Goal: Task Accomplishment & Management: Manage account settings

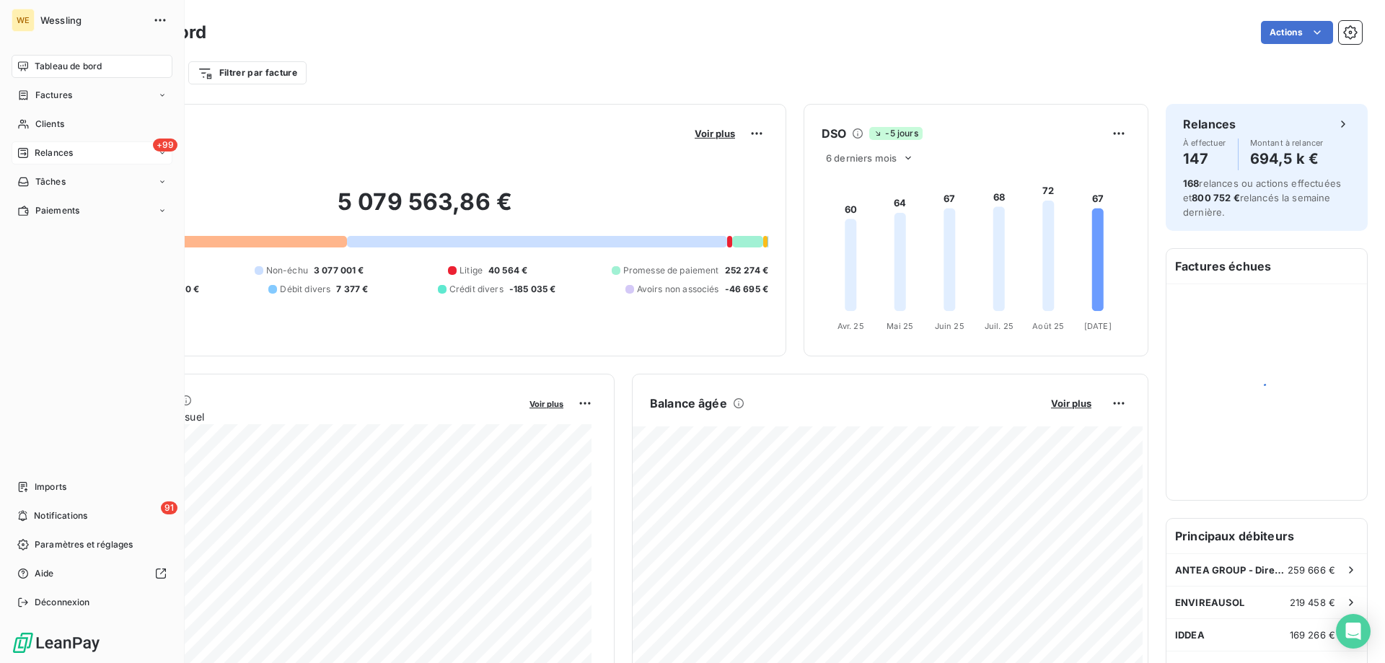
click at [47, 156] on span "Relances" at bounding box center [54, 152] width 38 height 13
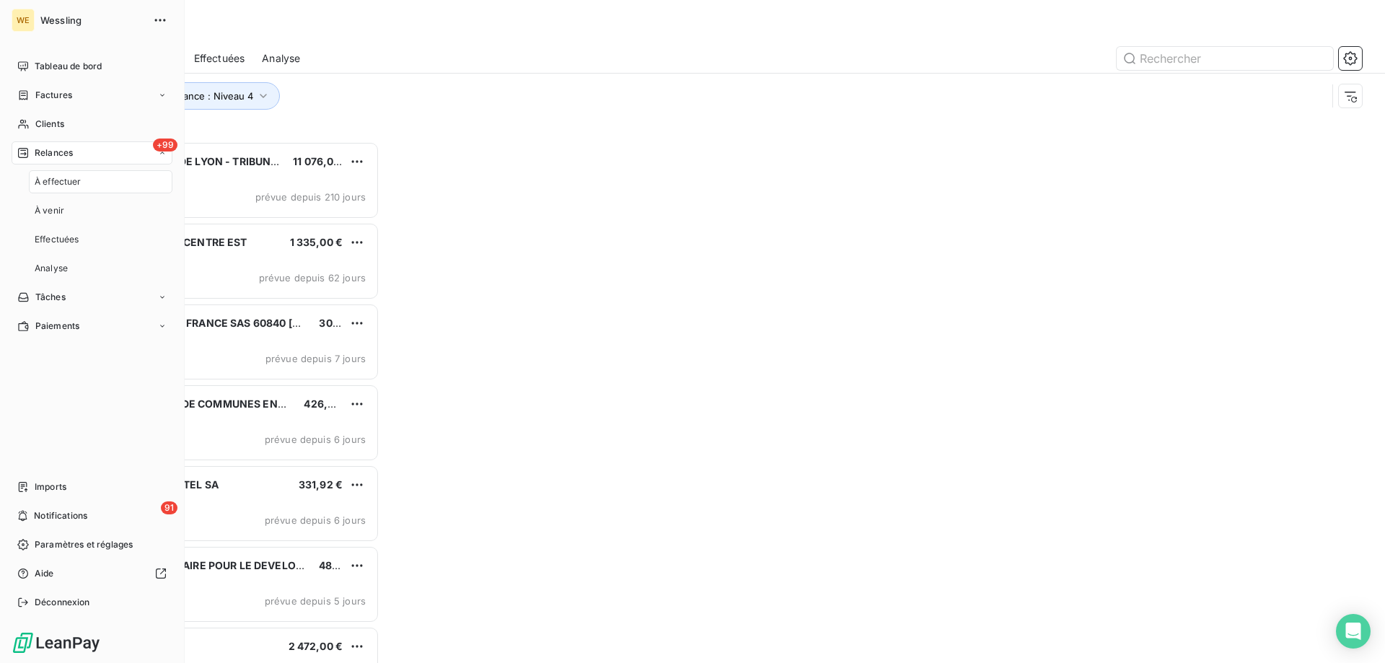
scroll to position [511, 299]
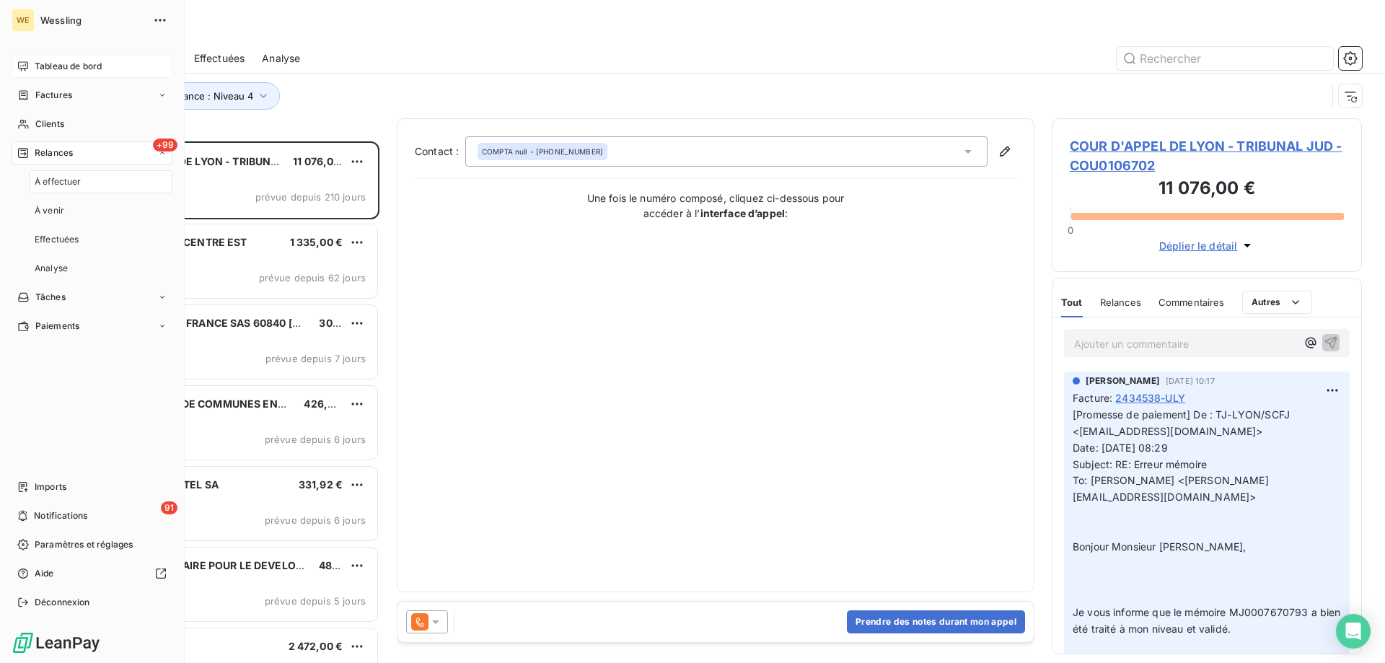
click at [42, 62] on span "Tableau de bord" at bounding box center [68, 66] width 67 height 13
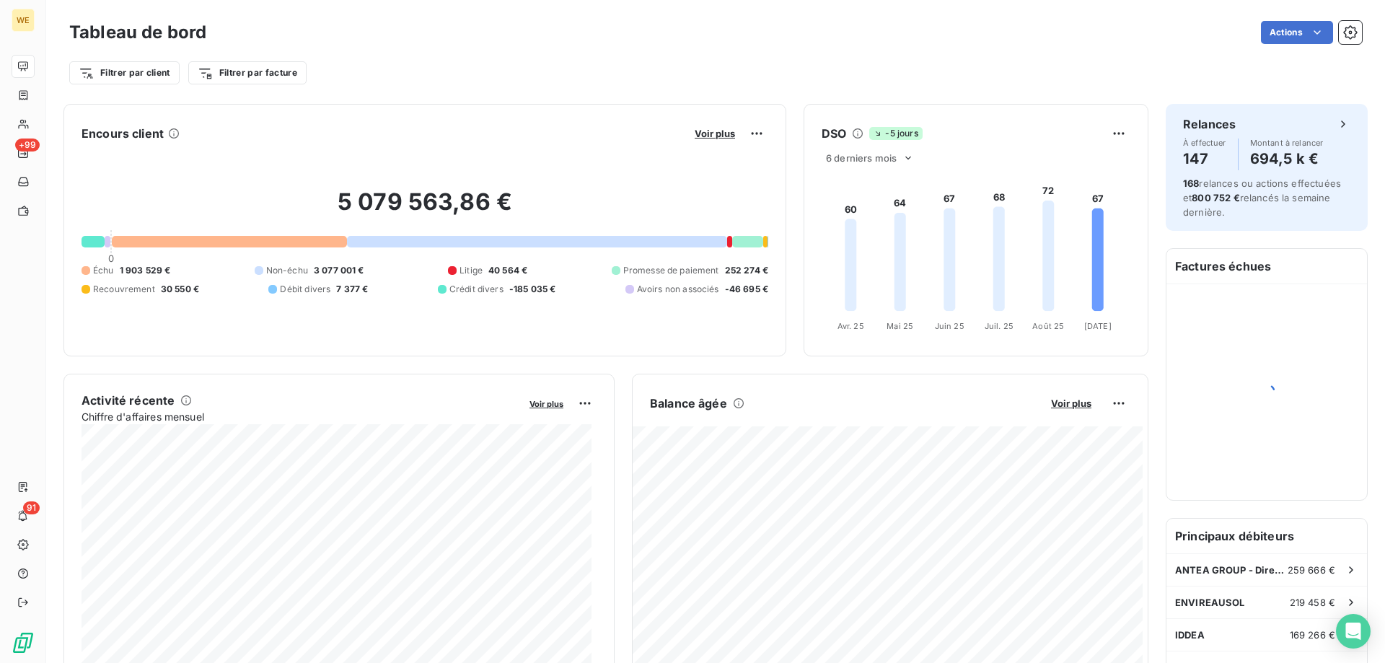
click at [489, 40] on div "Actions" at bounding box center [793, 32] width 1138 height 23
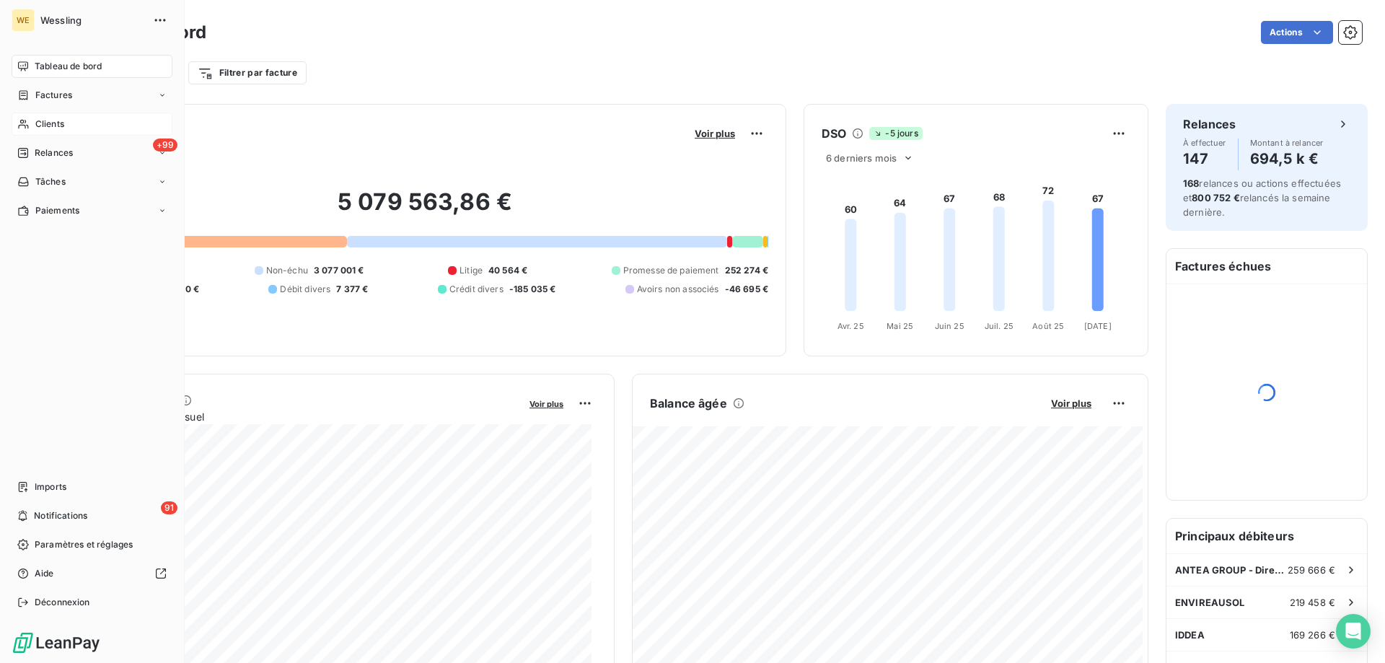
click at [53, 126] on span "Clients" at bounding box center [49, 124] width 29 height 13
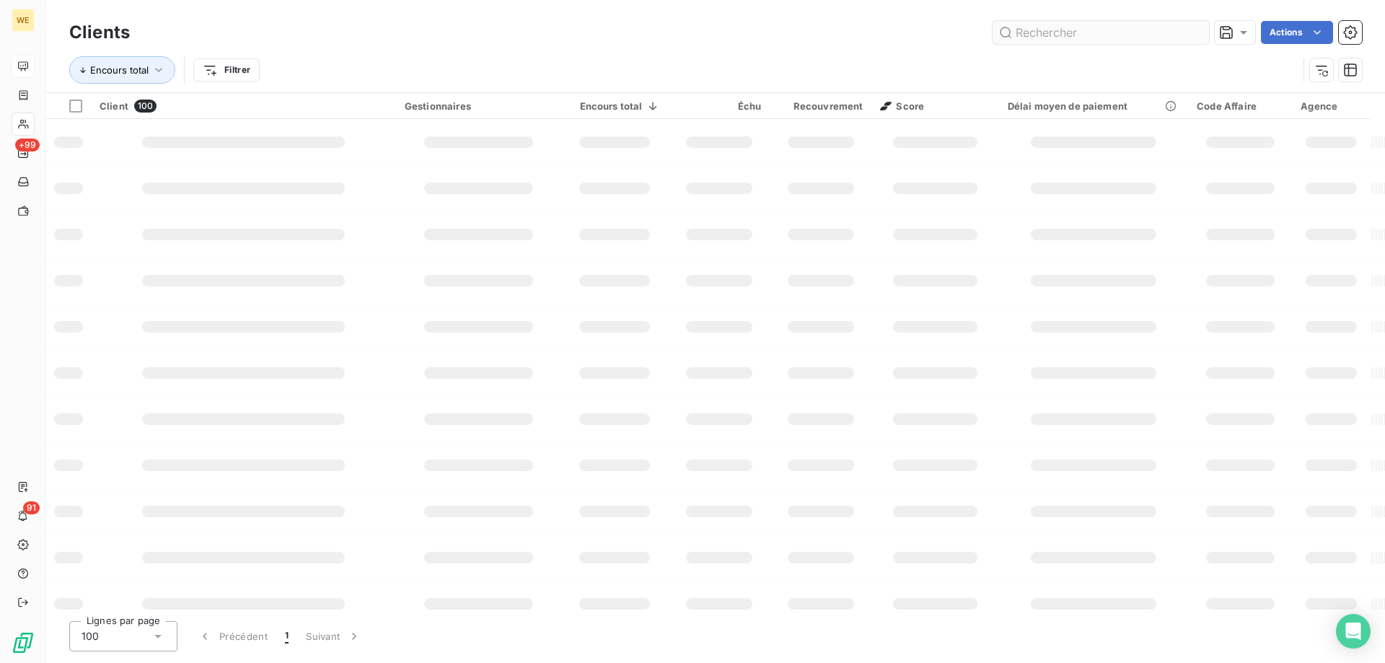
click at [1071, 32] on input "text" at bounding box center [1100, 32] width 216 height 23
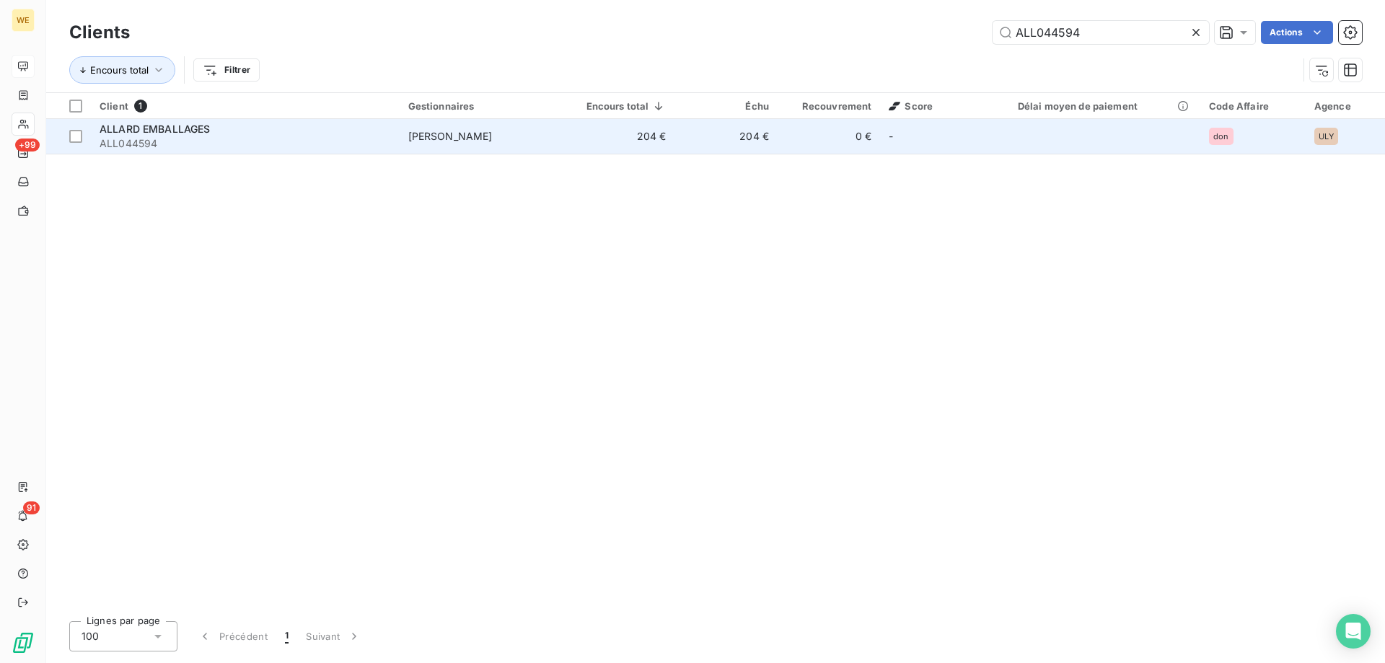
type input "ALL044594"
click at [420, 136] on span "[PERSON_NAME]" at bounding box center [450, 136] width 84 height 12
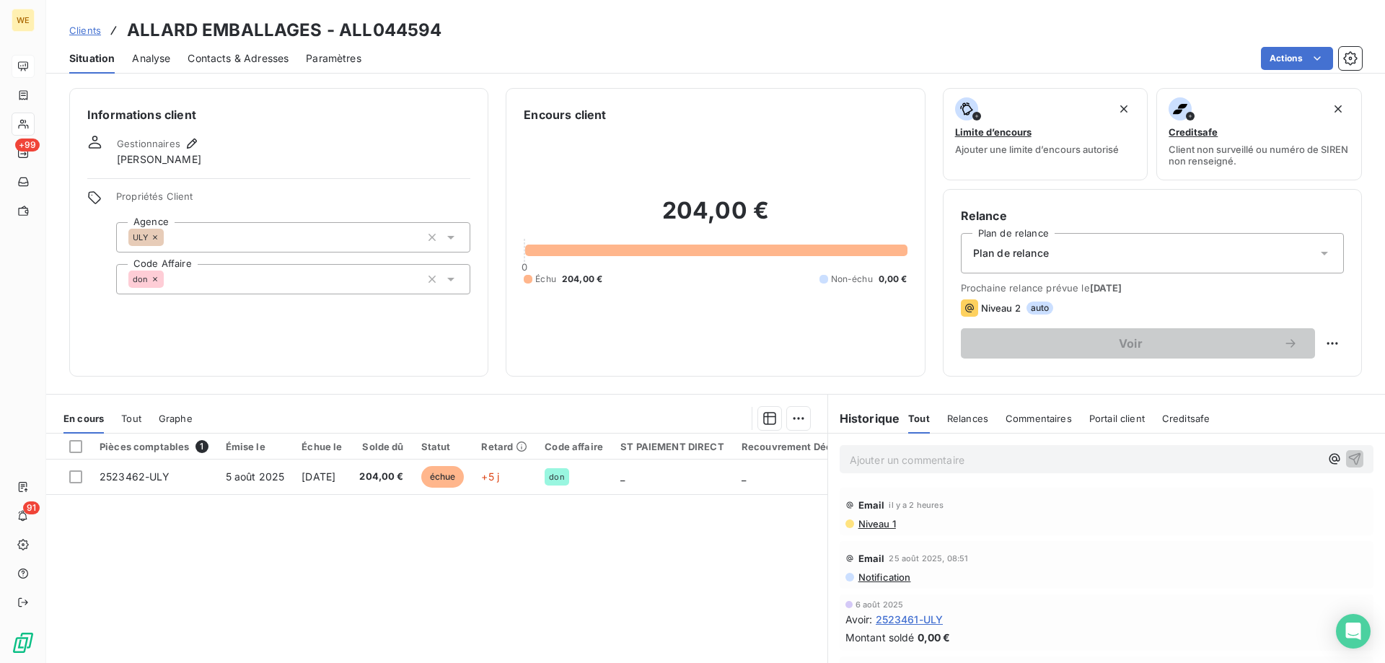
click at [913, 466] on p "Ajouter un commentaire ﻿" at bounding box center [1084, 460] width 470 height 18
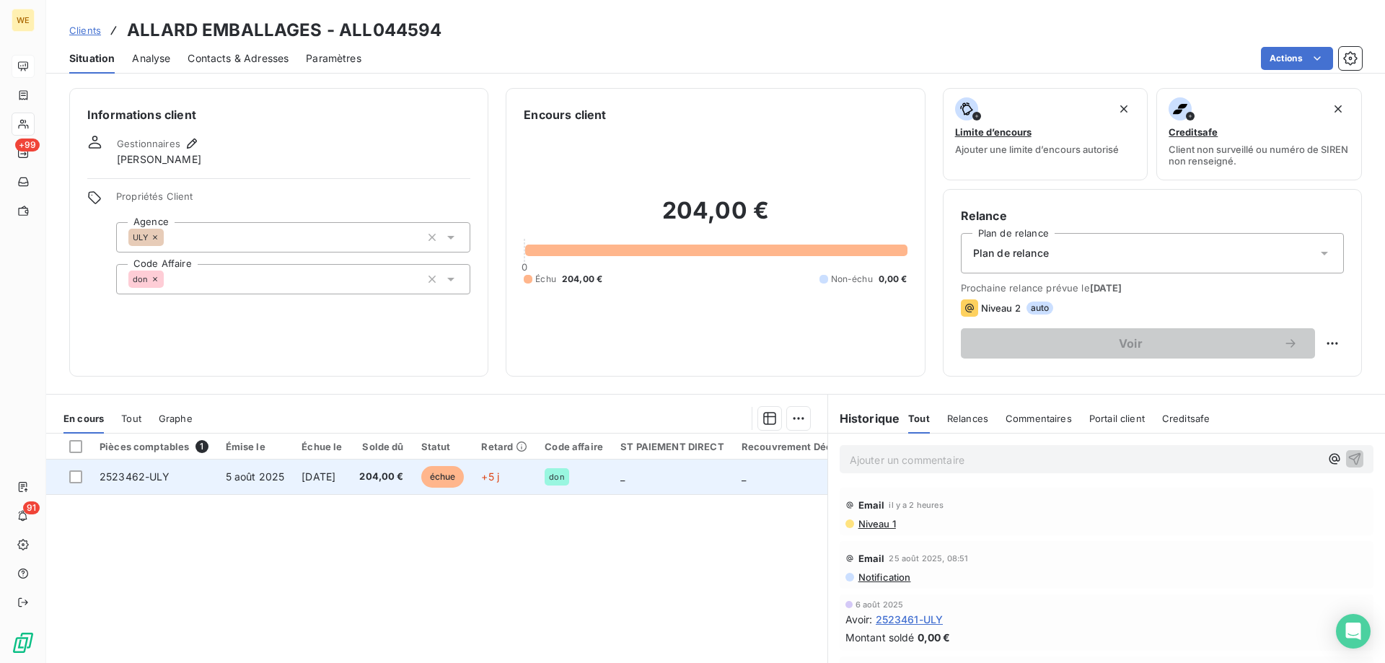
drag, startPoint x: 913, startPoint y: 466, endPoint x: 353, endPoint y: 483, distance: 559.8
click at [350, 483] on td "[DATE]" at bounding box center [322, 476] width 58 height 35
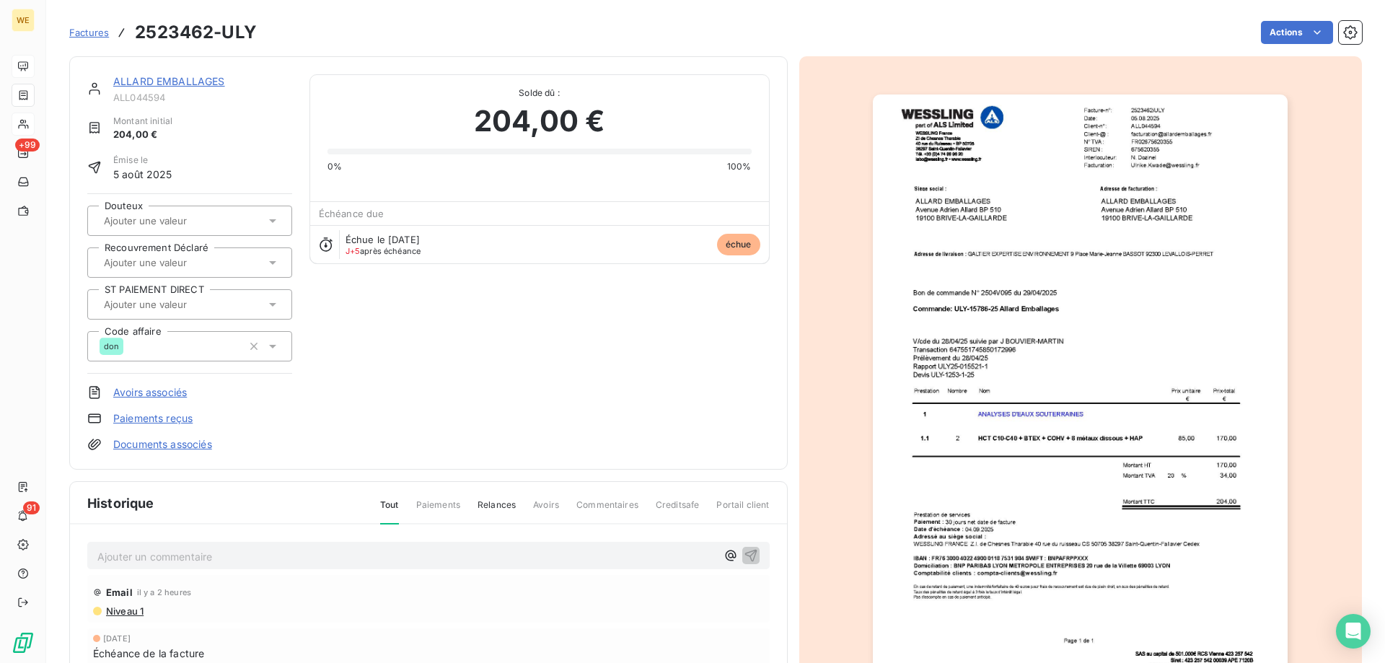
drag, startPoint x: 565, startPoint y: 550, endPoint x: 560, endPoint y: 557, distance: 8.7
click at [561, 552] on p "Ajouter un commentaire ﻿" at bounding box center [406, 556] width 619 height 18
click at [560, 557] on p "Ajouter un commentaire ﻿" at bounding box center [406, 556] width 619 height 18
drag, startPoint x: 559, startPoint y: 556, endPoint x: 524, endPoint y: 560, distance: 35.5
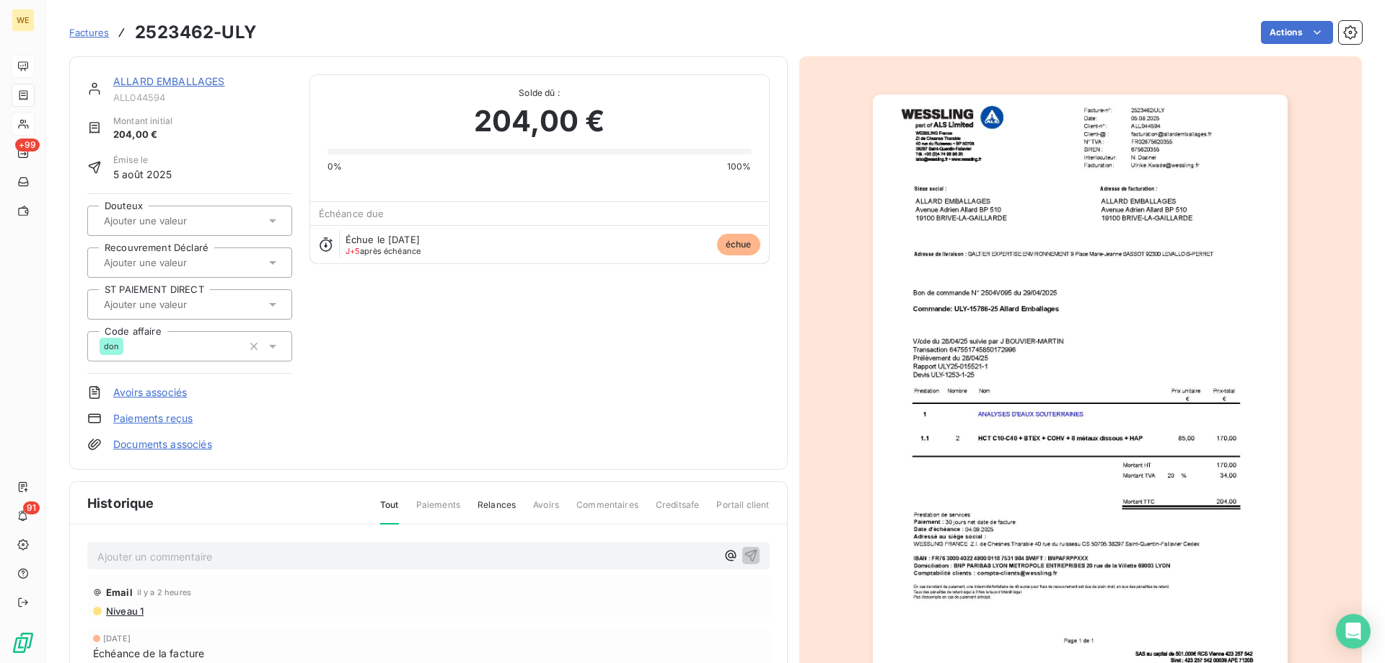
click at [524, 560] on p "Ajouter un commentaire ﻿" at bounding box center [406, 556] width 619 height 18
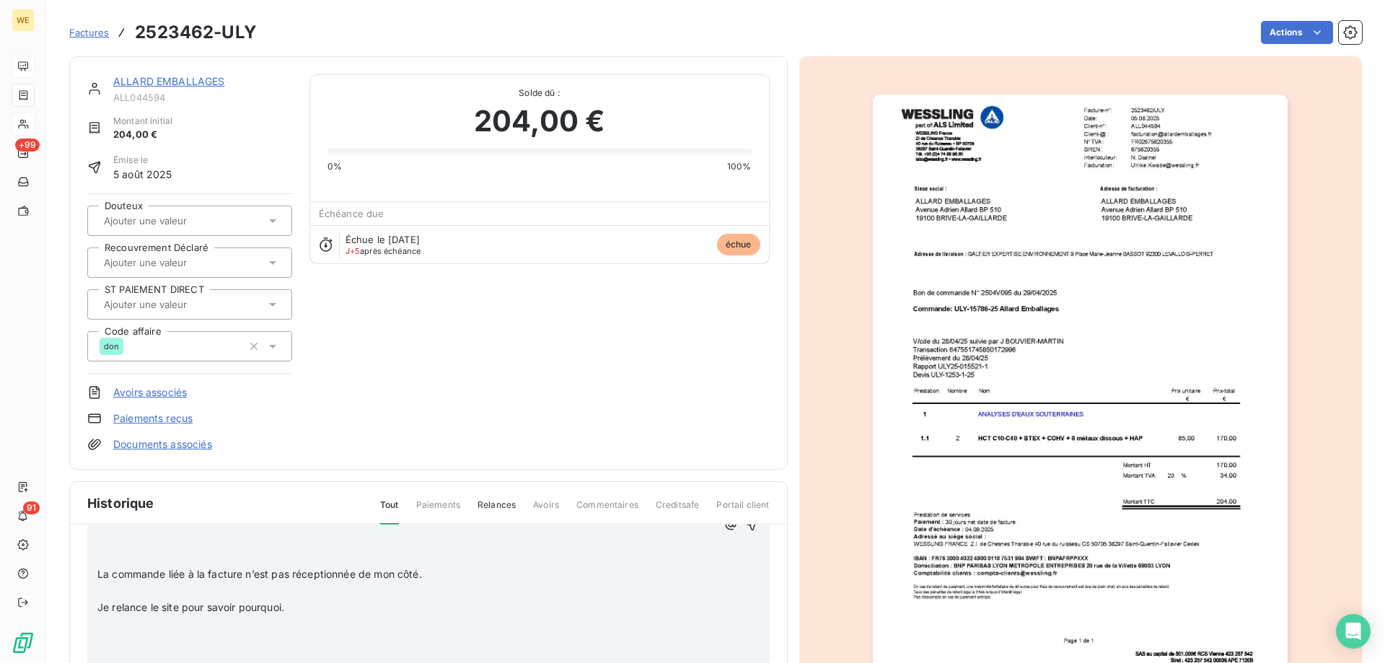
scroll to position [144, 0]
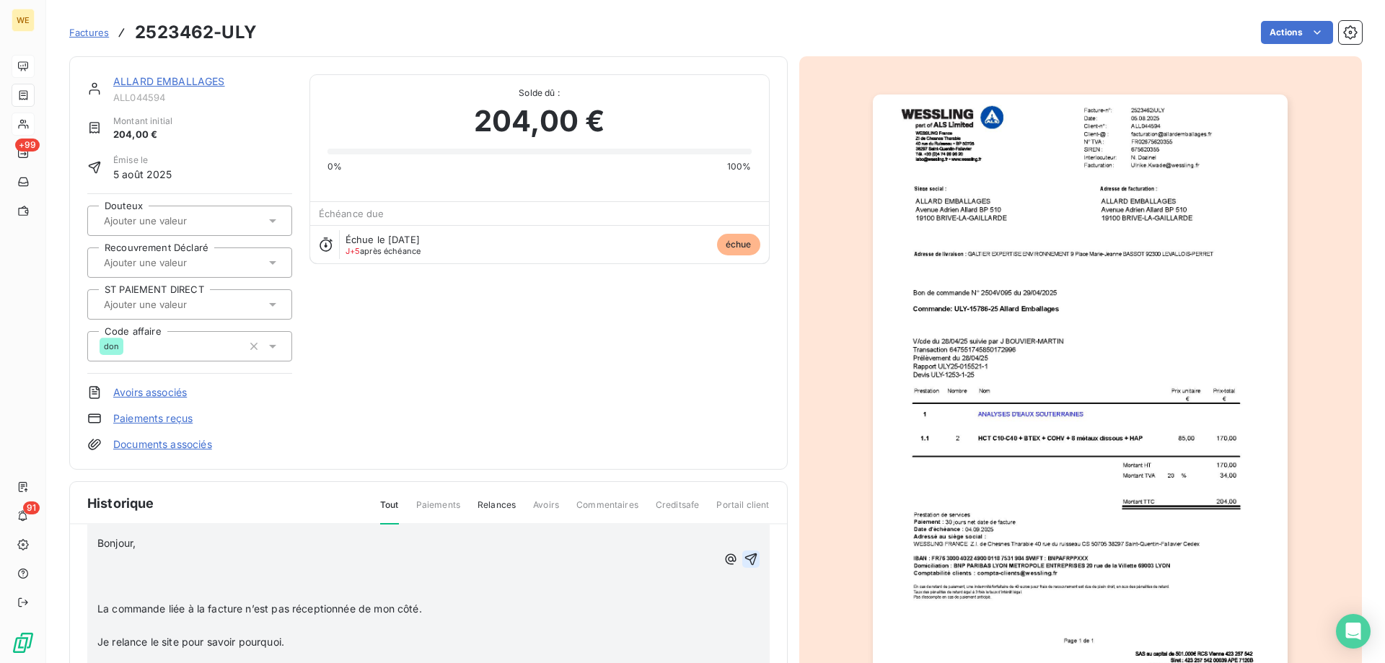
click at [744, 557] on icon "button" at bounding box center [750, 559] width 12 height 12
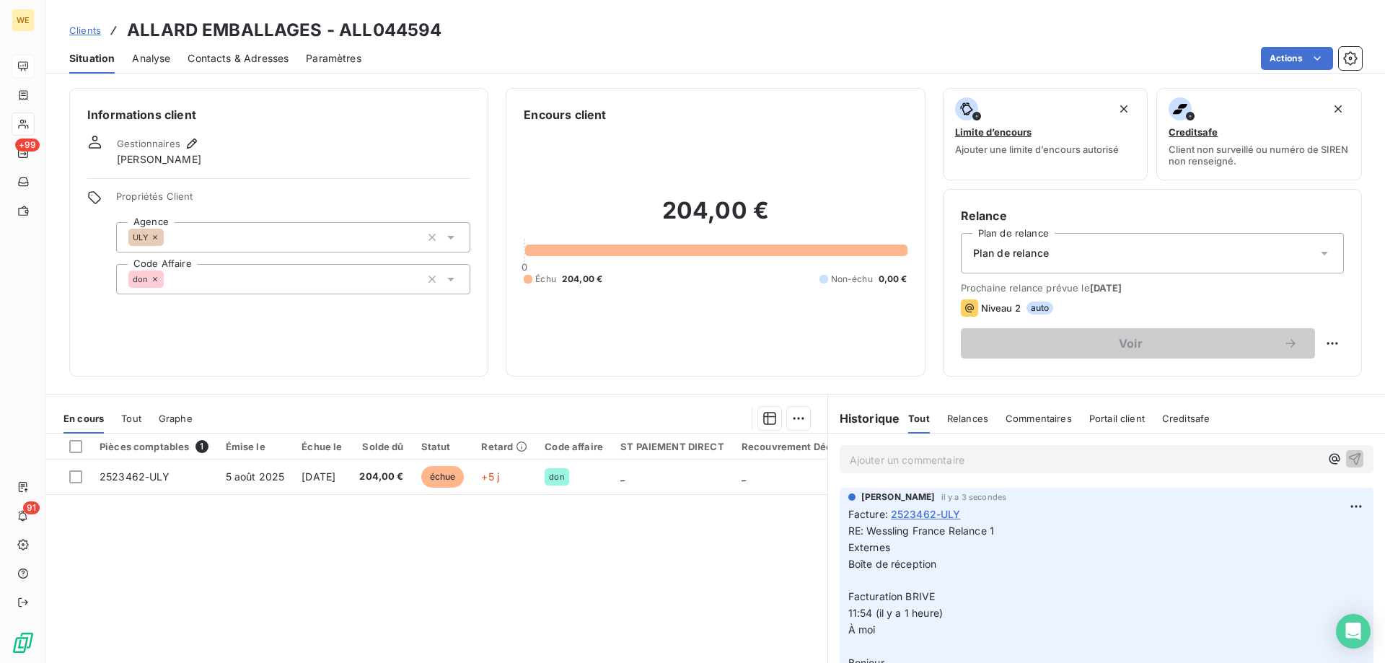
click at [246, 61] on span "Contacts & Adresses" at bounding box center [237, 58] width 101 height 14
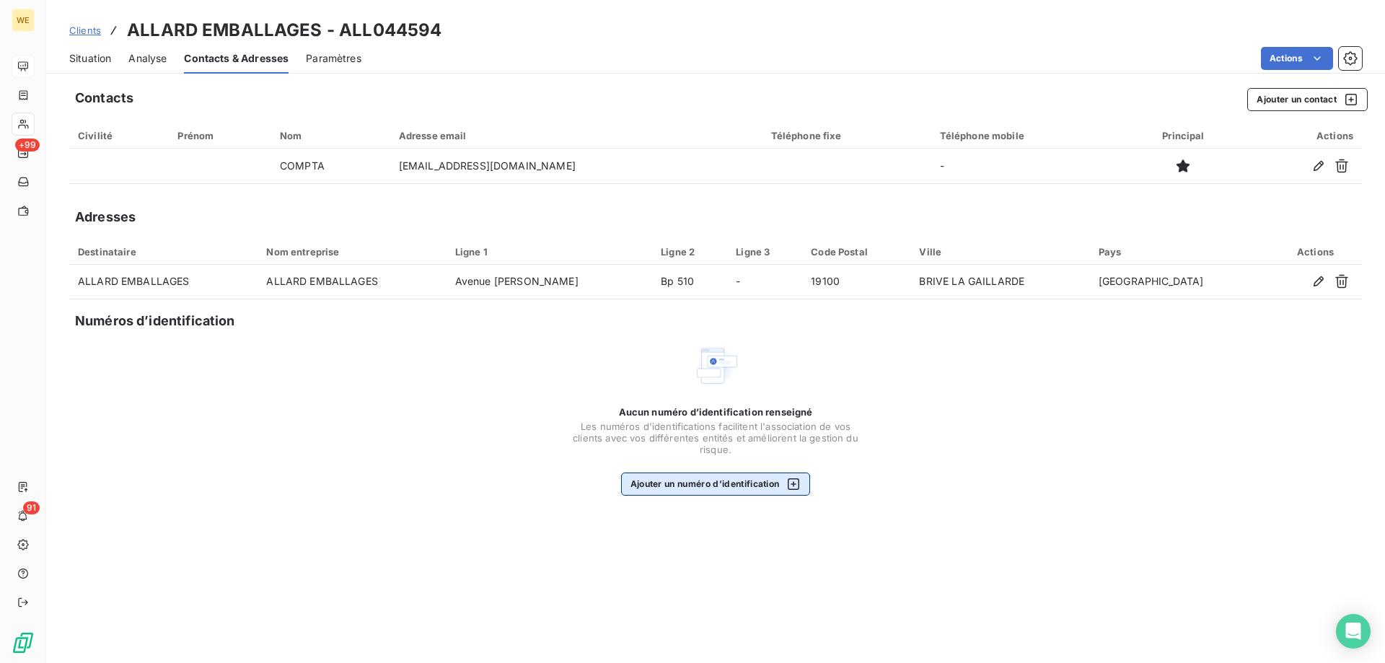
click at [710, 487] on button "Ajouter un numéro d’identification" at bounding box center [716, 483] width 190 height 23
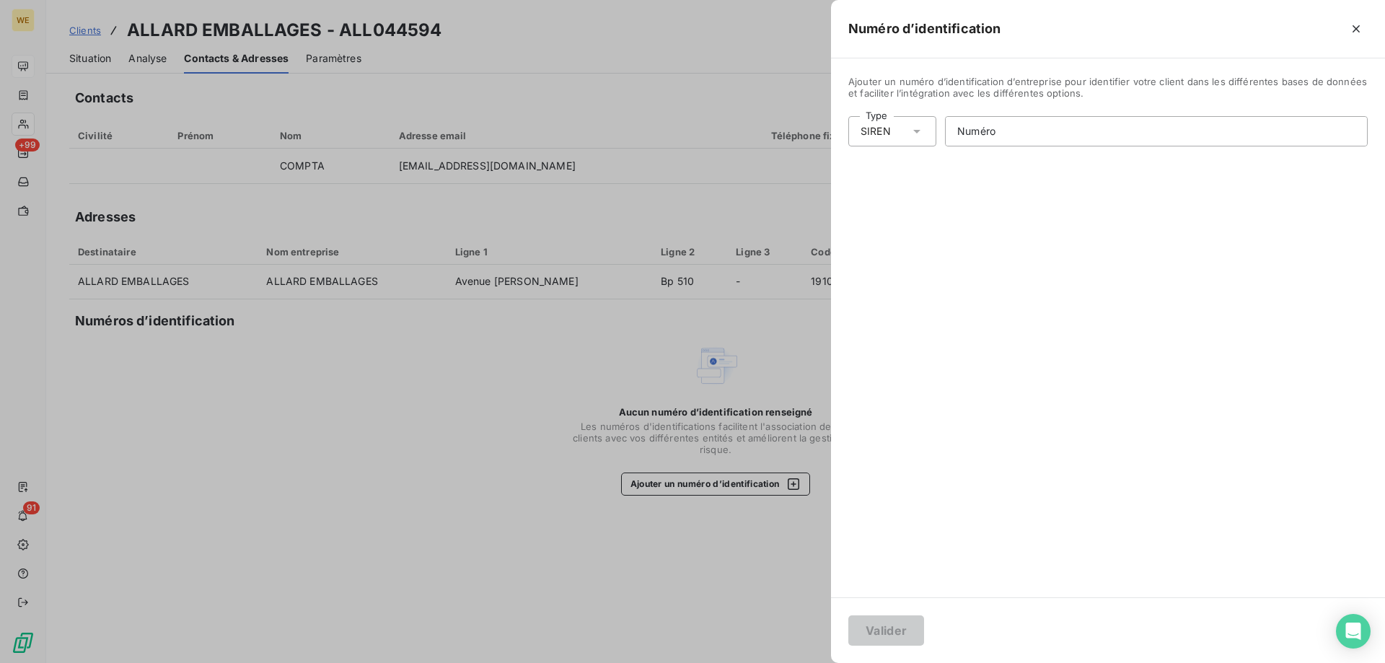
click at [750, 487] on div at bounding box center [692, 331] width 1385 height 663
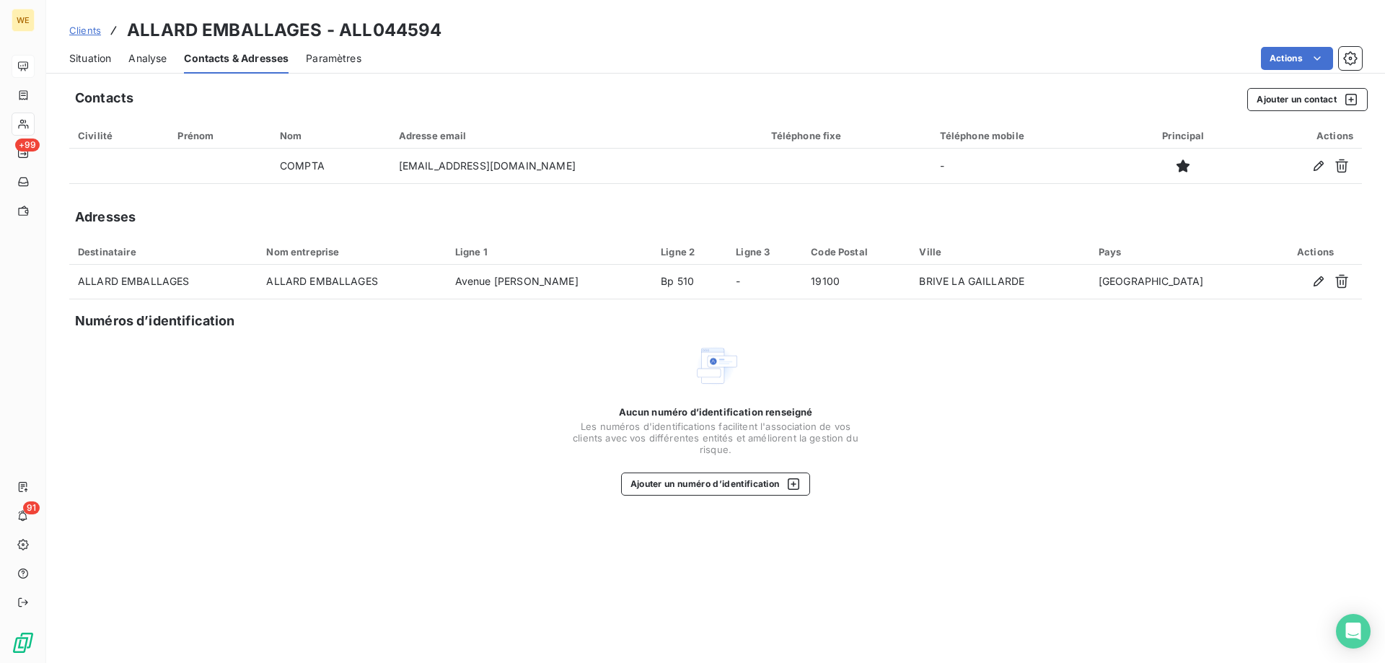
click at [750, 487] on button "Ajouter un numéro d’identification" at bounding box center [716, 483] width 190 height 23
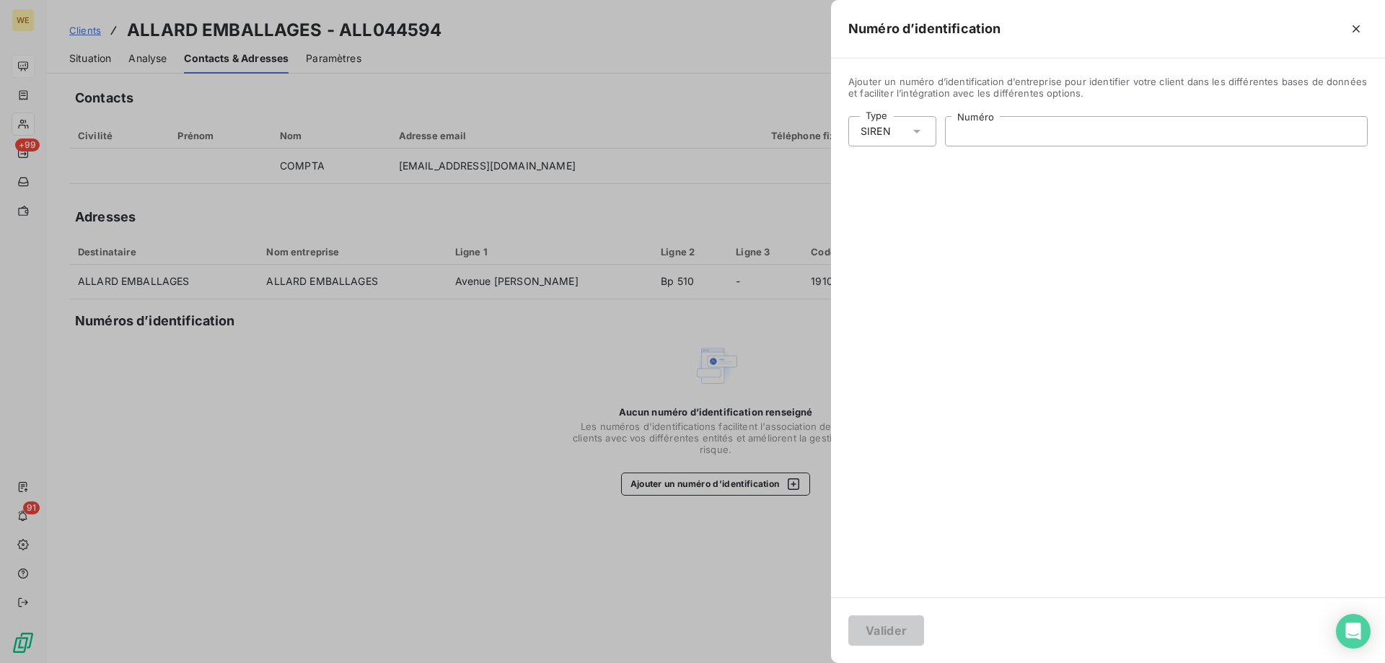
click at [972, 129] on input "Numéro" at bounding box center [1155, 131] width 421 height 29
paste input "675 620 355"
type input "675 620 355"
click at [886, 629] on button "Valider" at bounding box center [886, 630] width 76 height 30
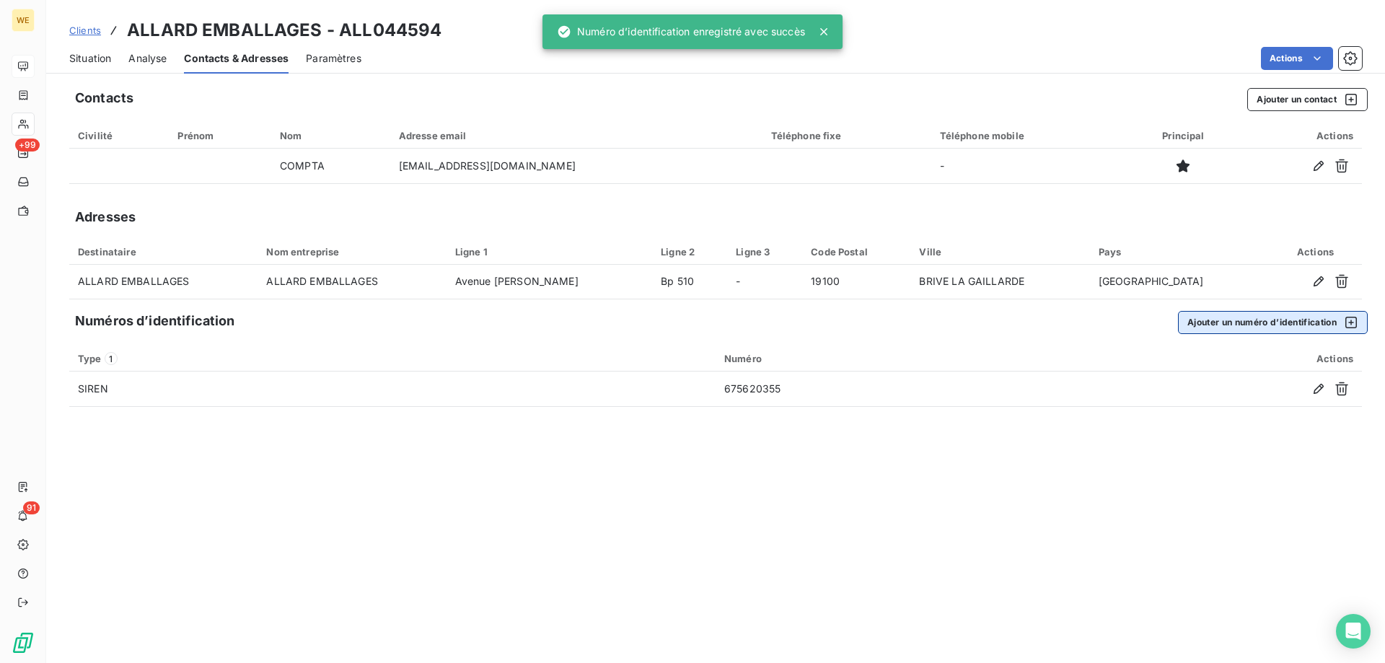
click at [1245, 327] on button "Ajouter un numéro d’identification" at bounding box center [1273, 322] width 190 height 23
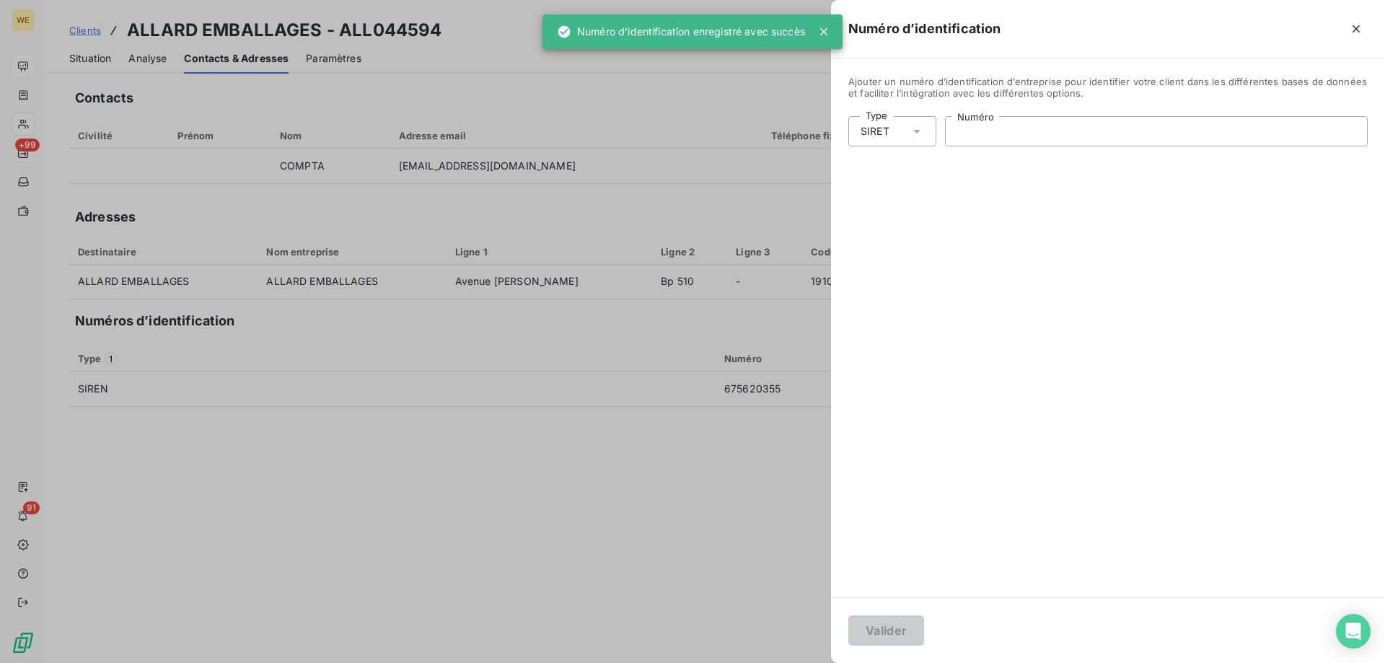
click at [984, 139] on input "Numéro" at bounding box center [1155, 131] width 421 height 29
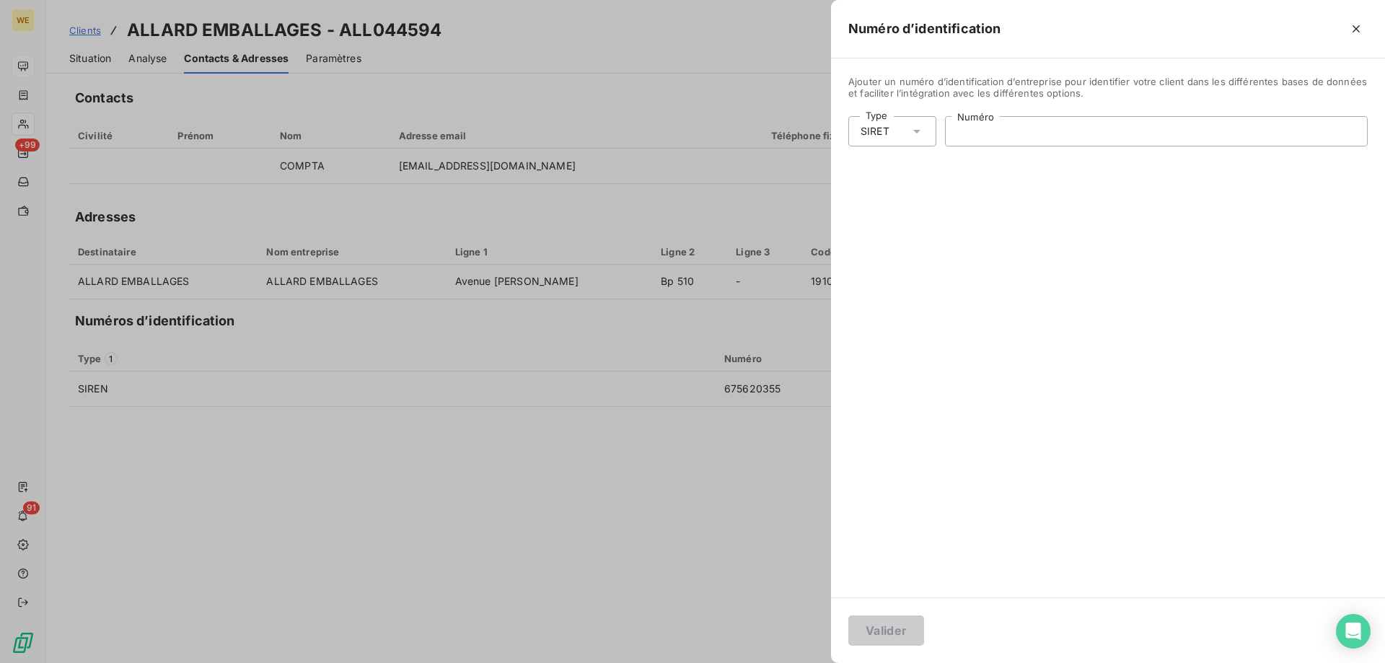
paste input "[CREDIT_CARD_NUMBER]"
type input "[CREDIT_CARD_NUMBER]"
click at [877, 633] on button "Valider" at bounding box center [886, 630] width 76 height 30
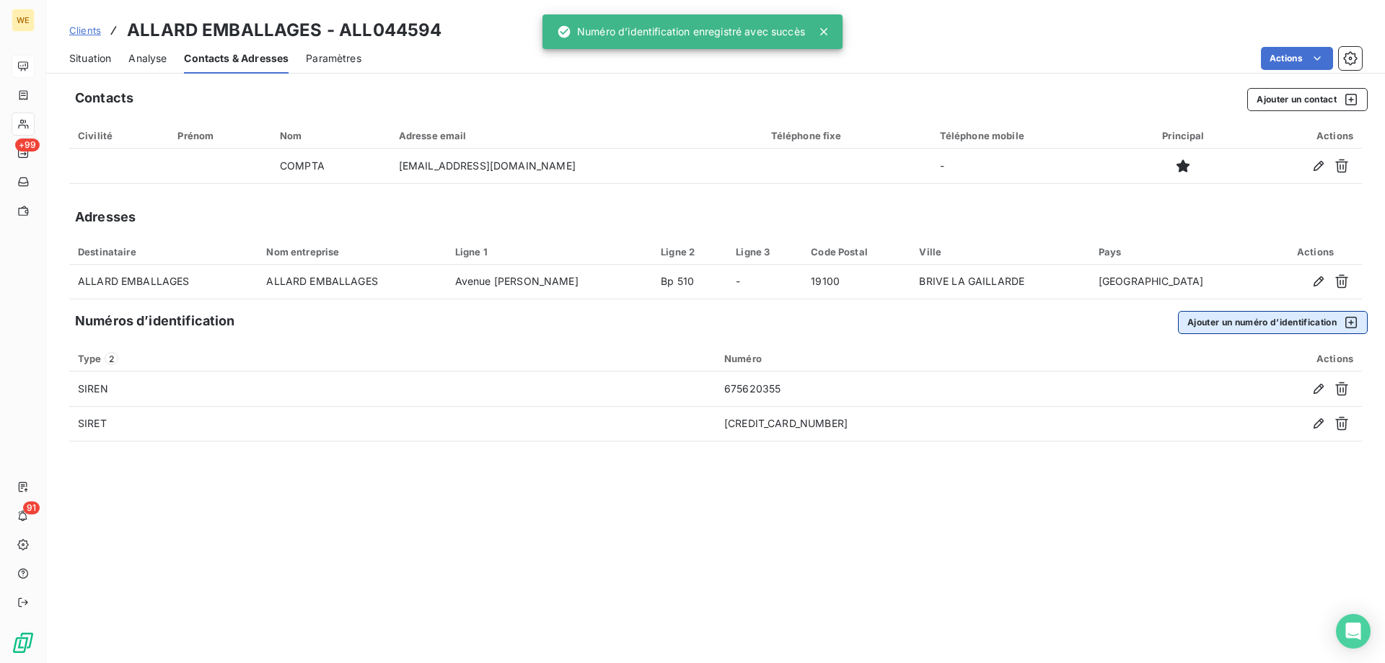
click at [1205, 323] on button "Ajouter un numéro d’identification" at bounding box center [1273, 322] width 190 height 23
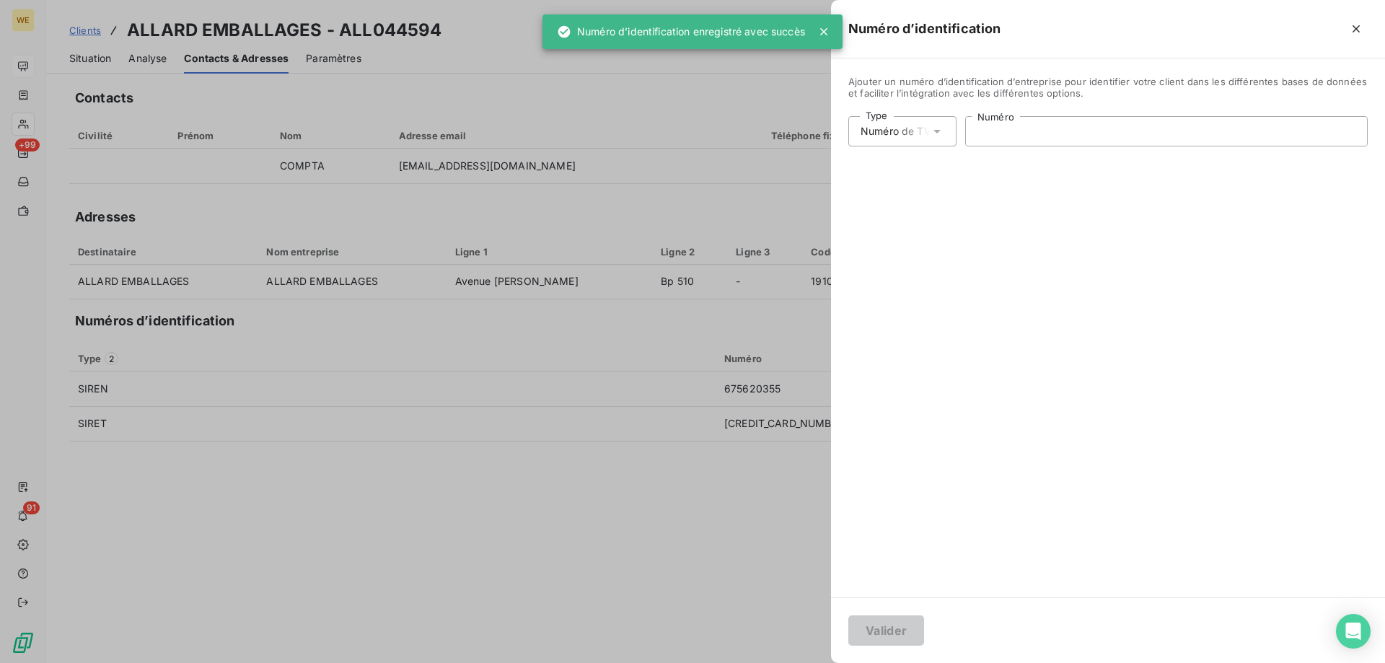
click at [997, 140] on input "Numéro" at bounding box center [1166, 131] width 401 height 29
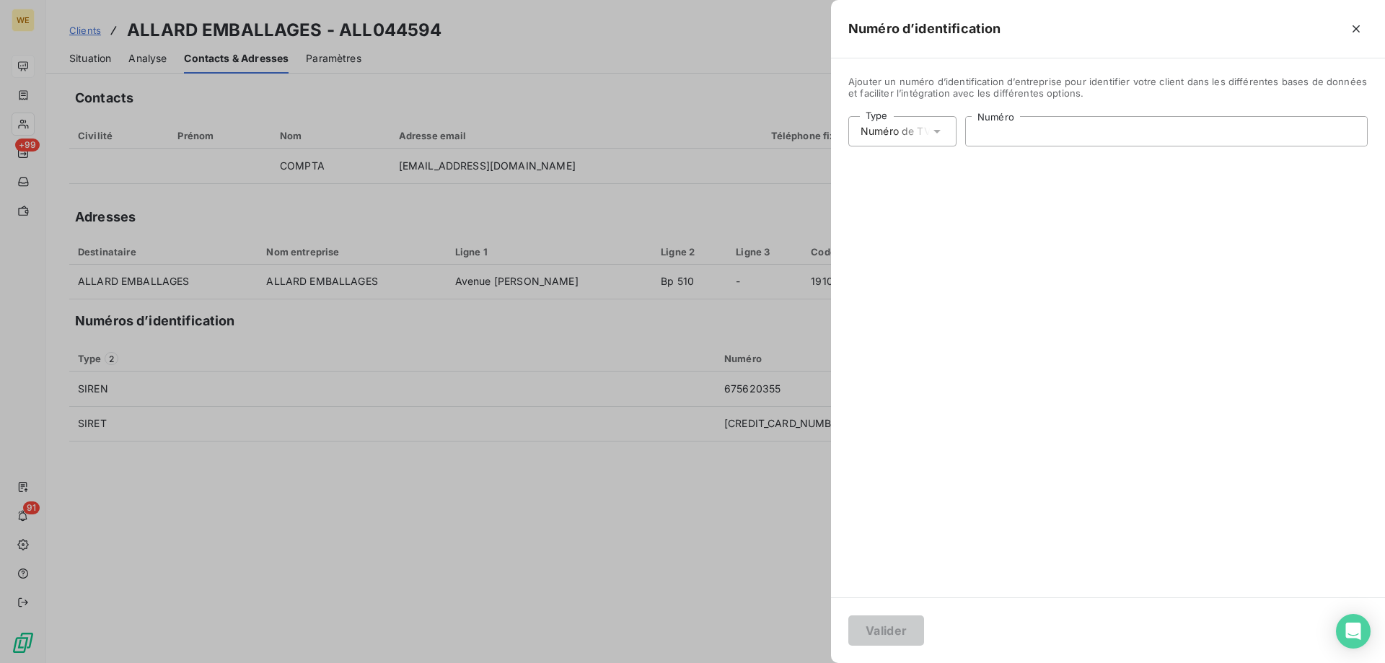
paste input "FR02675620355"
type input "FR02675620355"
click at [906, 626] on button "Valider" at bounding box center [886, 630] width 76 height 30
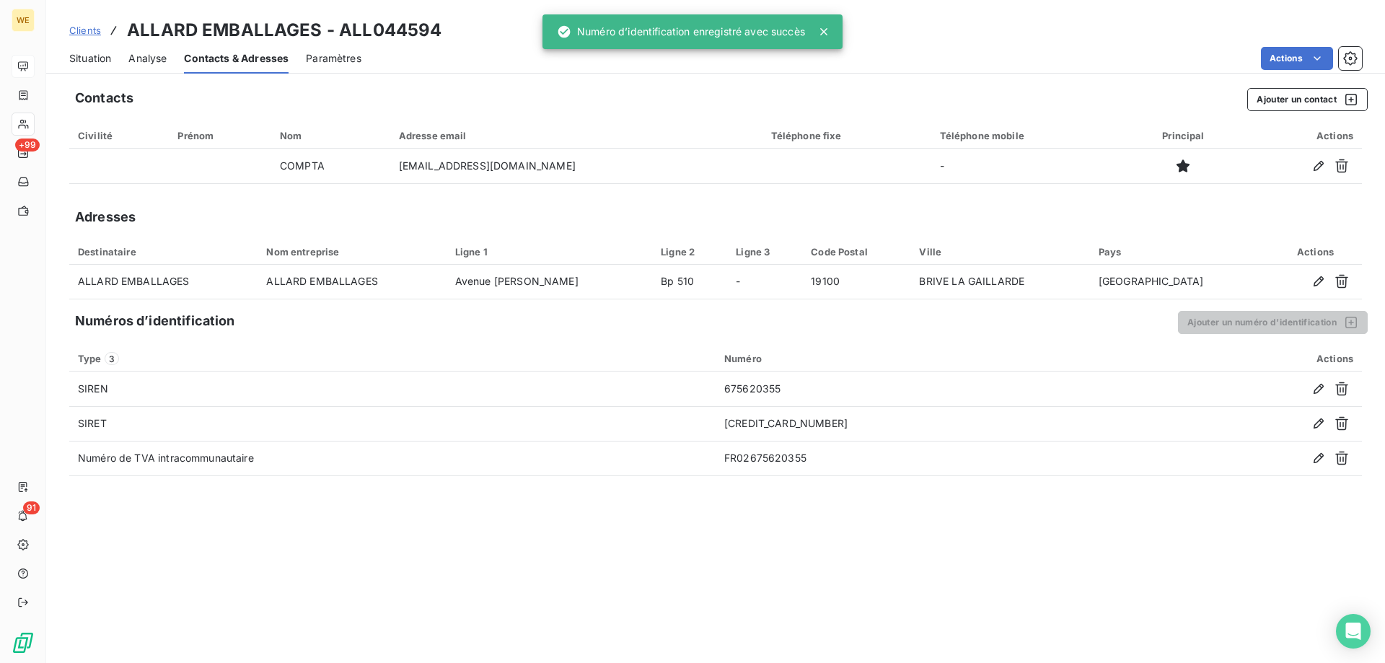
click at [439, 548] on div "Contacts Ajouter un contact Civilité Prénom Nom Adresse email Téléphone fixe Té…" at bounding box center [715, 370] width 1338 height 583
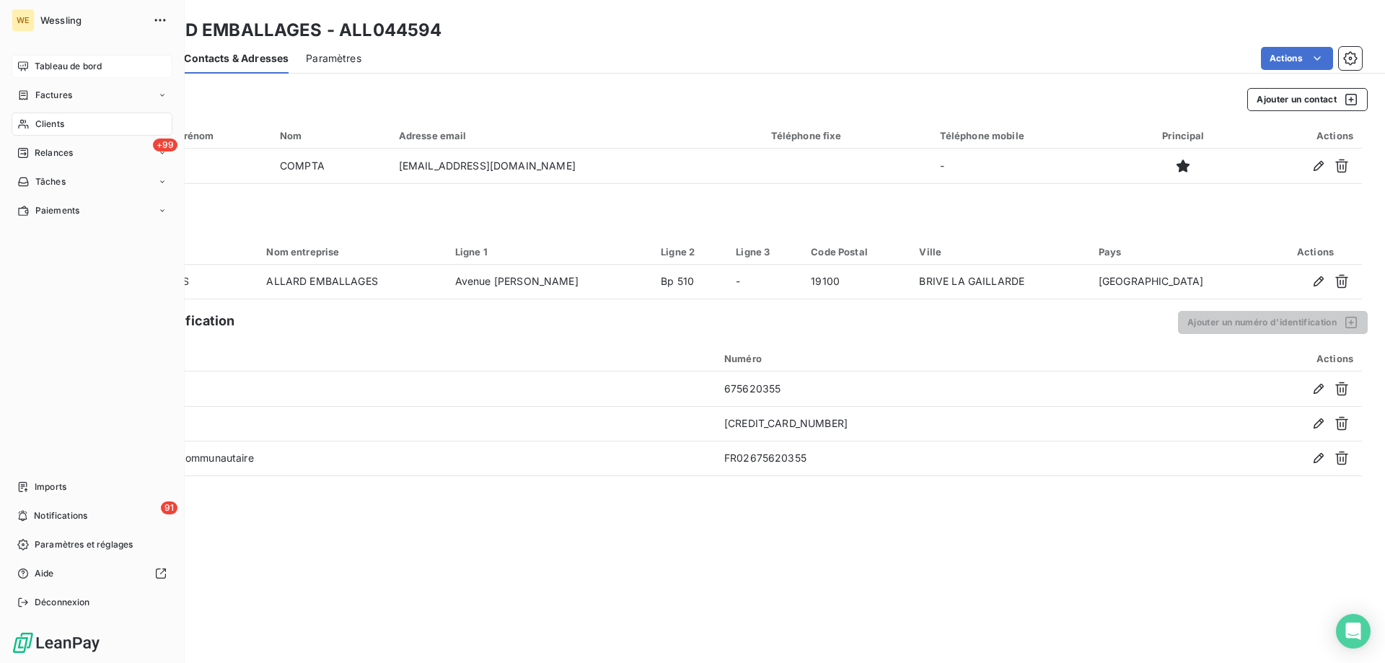
click at [42, 116] on div "Clients" at bounding box center [92, 123] width 161 height 23
